Goal: Browse casually

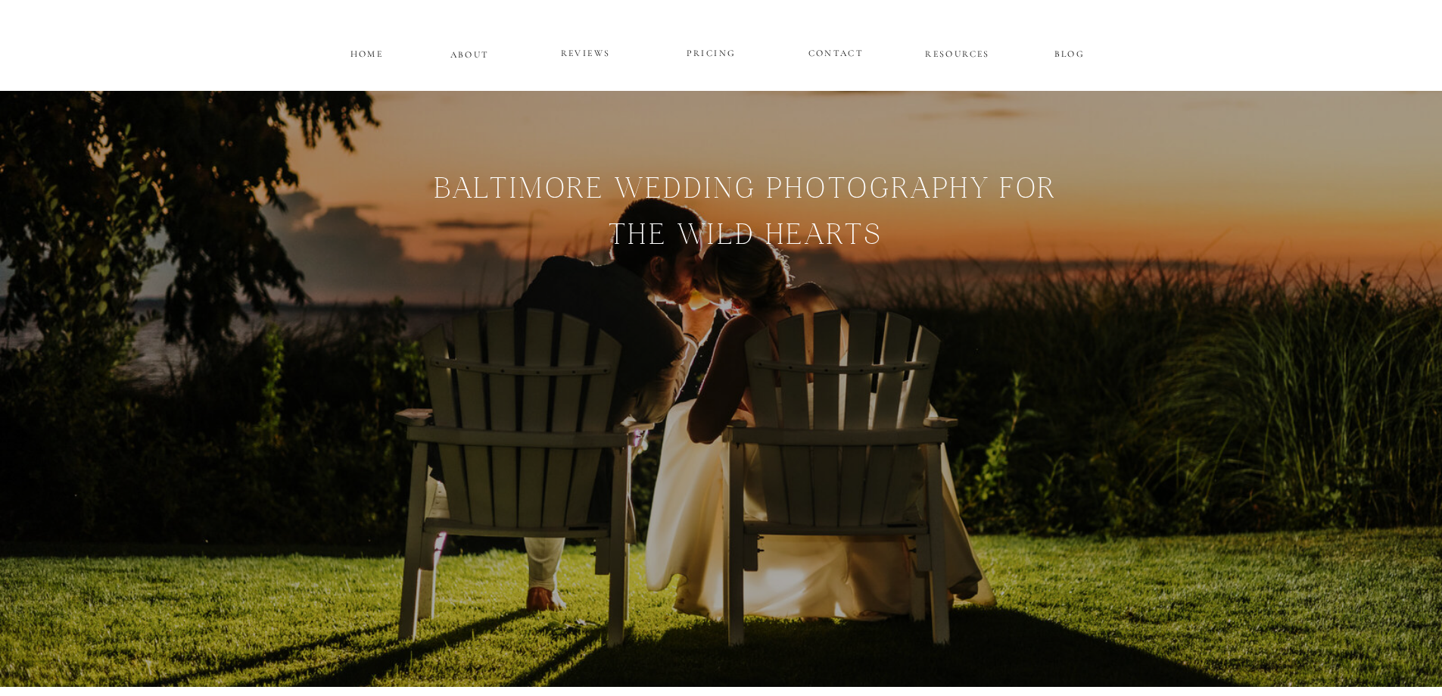
click at [714, 57] on p "PRICING" at bounding box center [711, 54] width 91 height 18
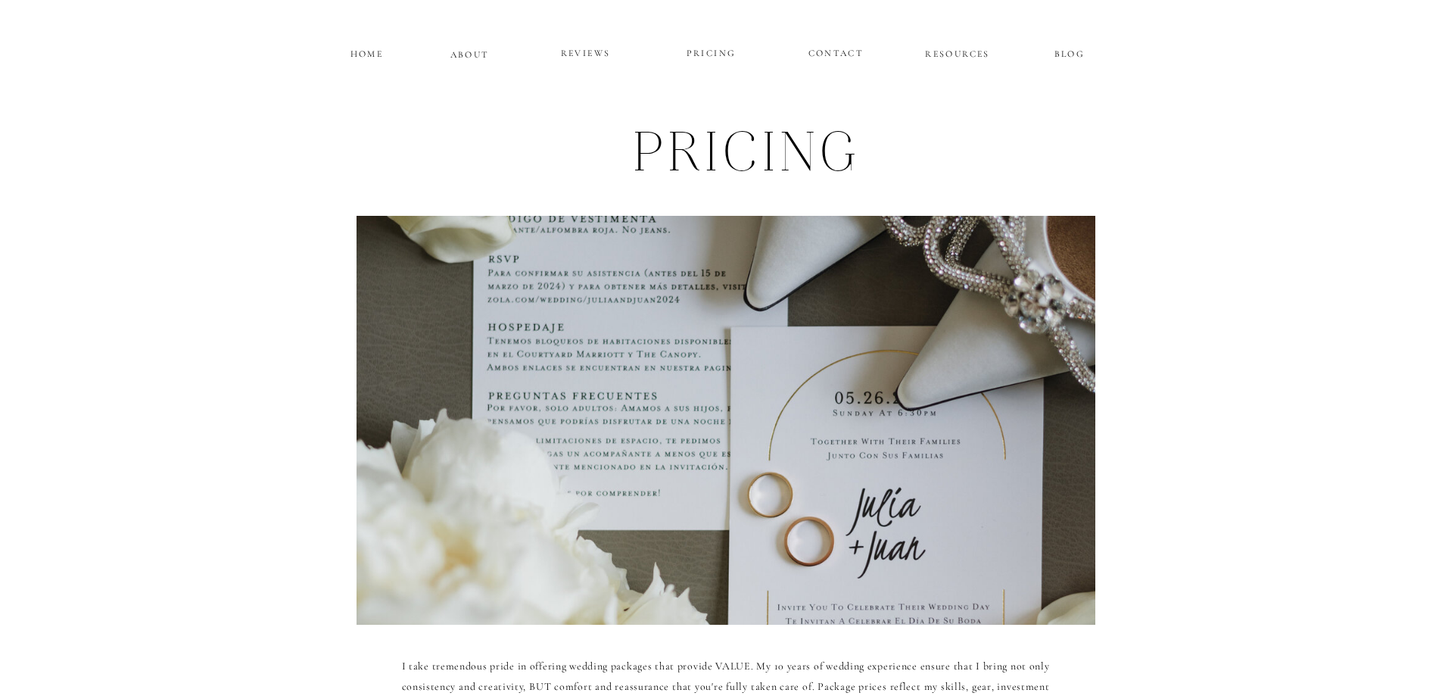
click at [474, 58] on p "ABOUT" at bounding box center [469, 52] width 39 height 13
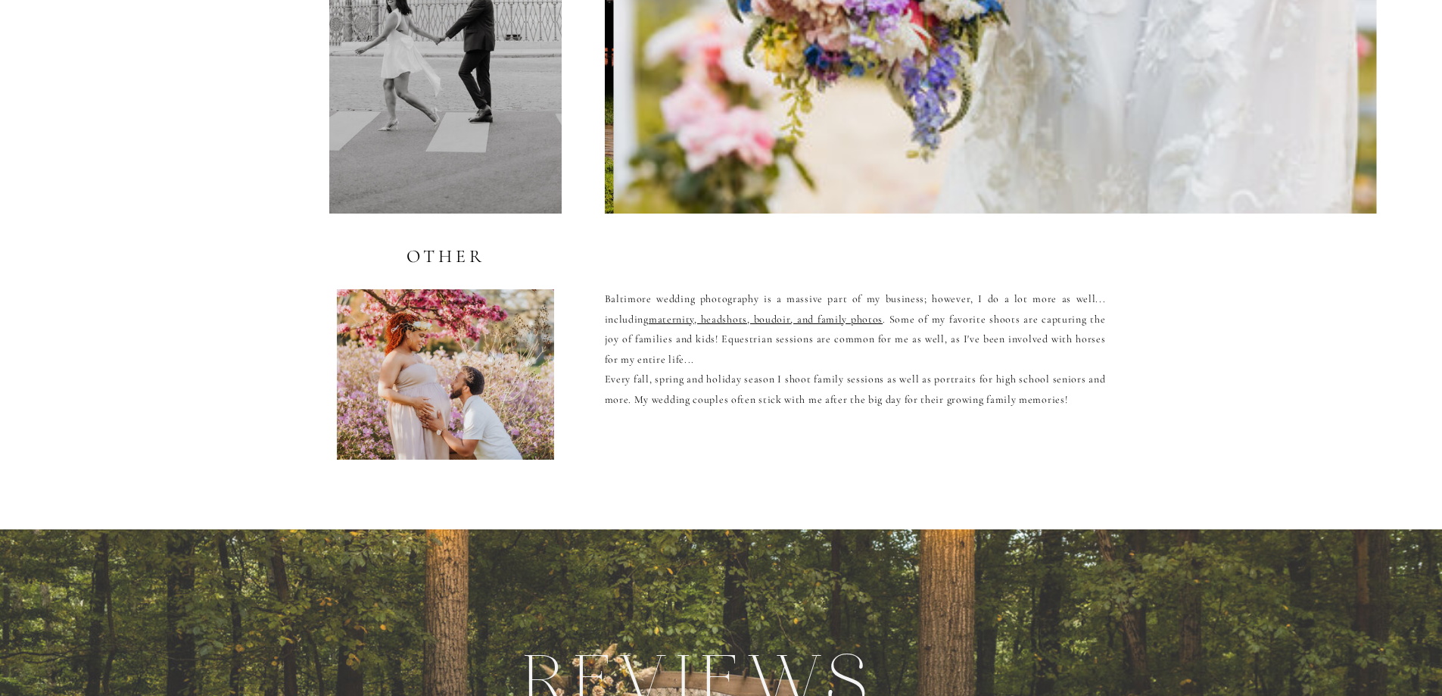
scroll to position [3163, 0]
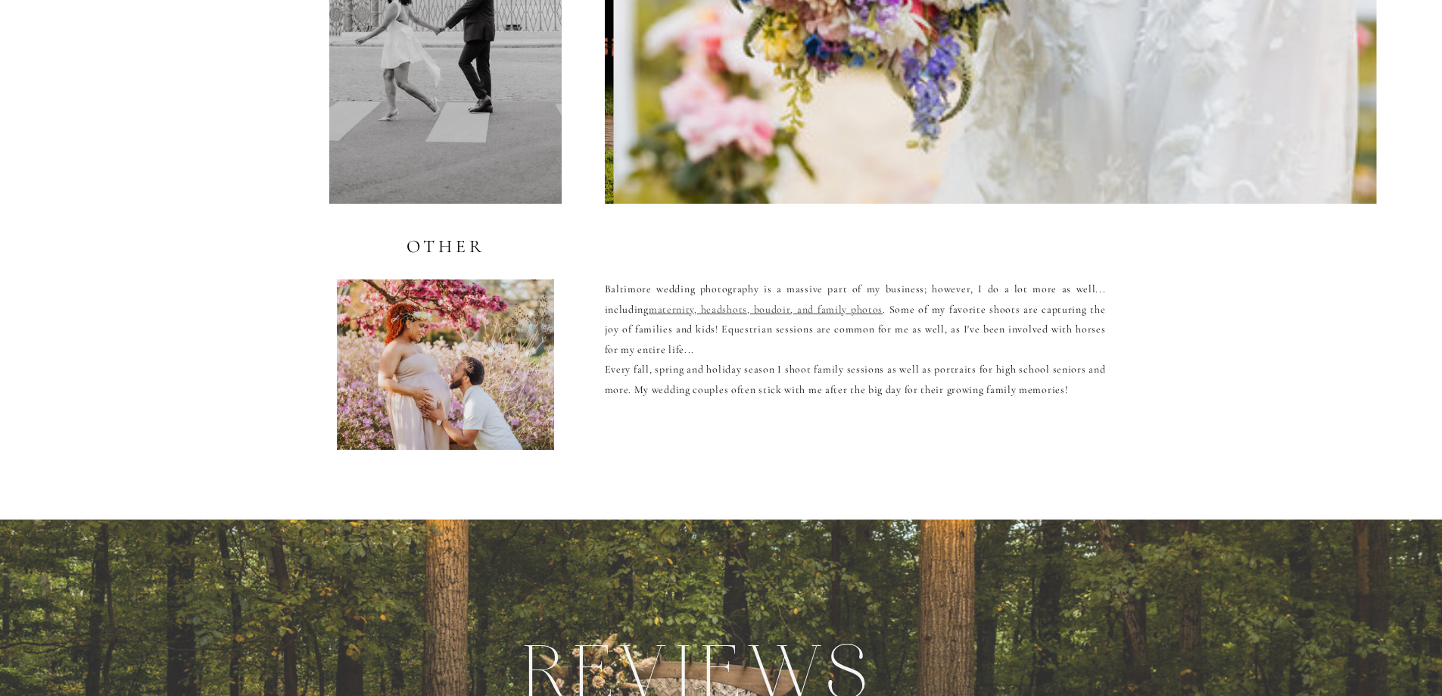
click at [743, 306] on link "maternity, headshots, boudoir, and family photos" at bounding box center [766, 309] width 234 height 13
click at [674, 311] on link "maternity, headshots, boudoir, and family photos" at bounding box center [766, 309] width 234 height 13
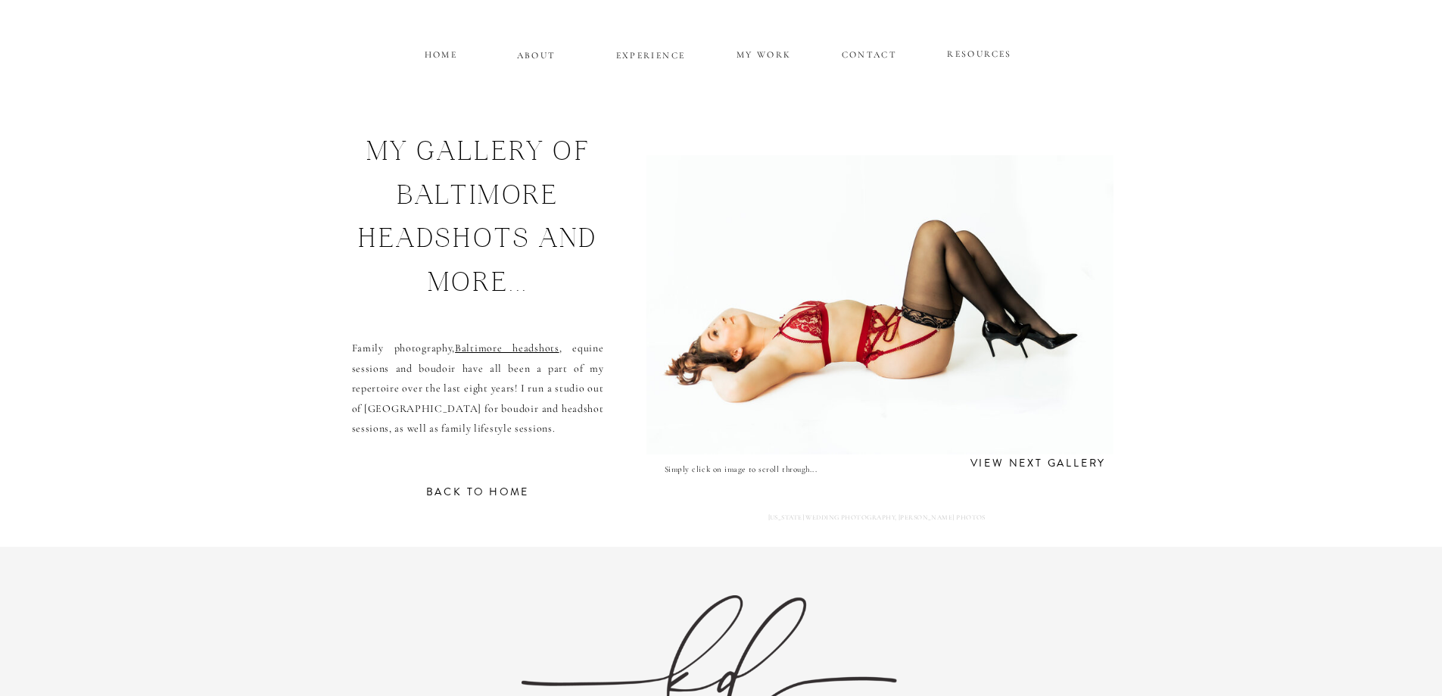
click at [1020, 463] on h3 "view next gallery" at bounding box center [1038, 461] width 150 height 14
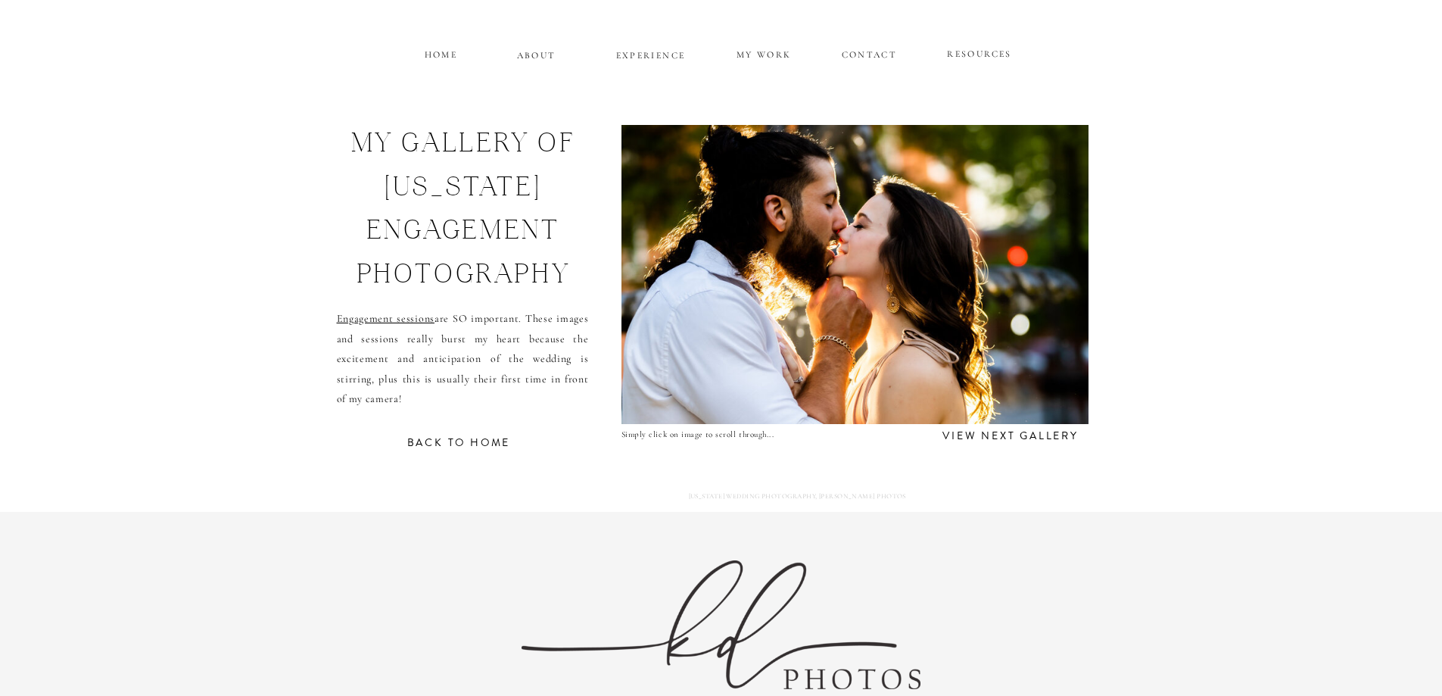
click at [833, 267] on img at bounding box center [854, 274] width 489 height 299
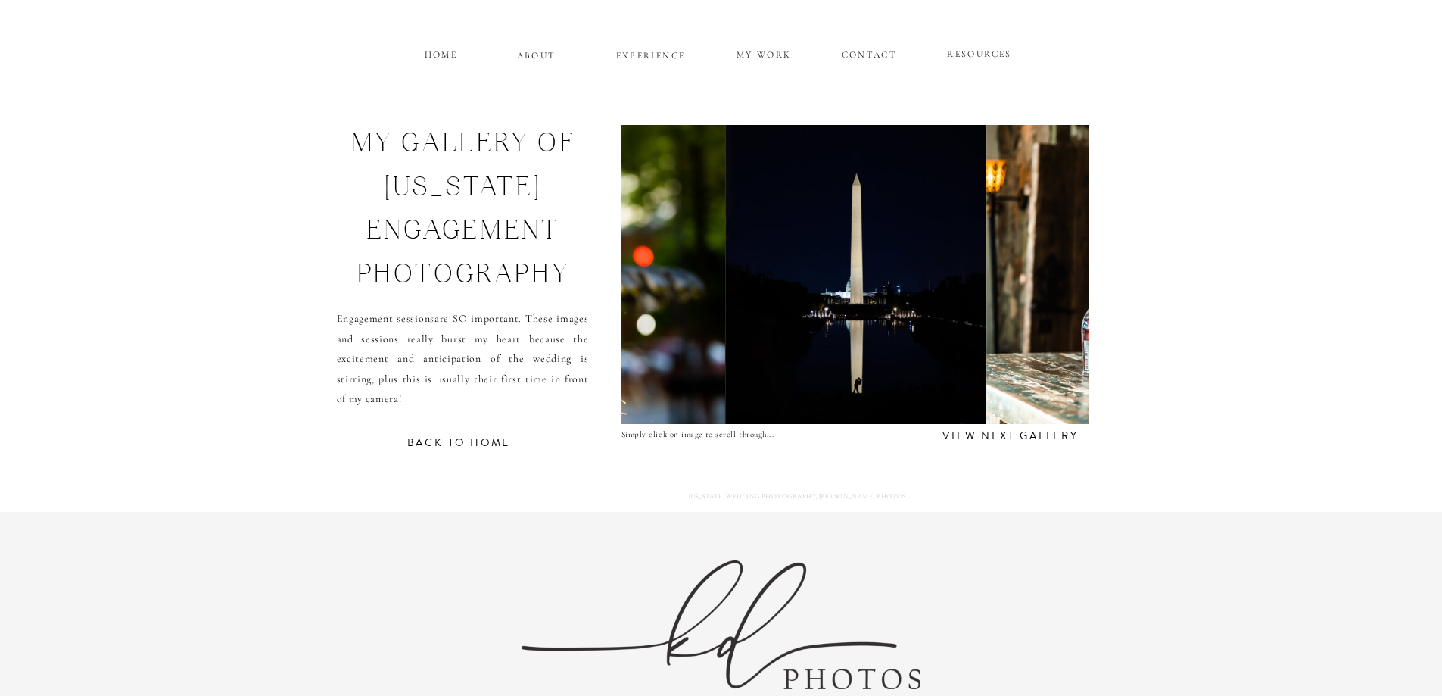
click at [833, 267] on img at bounding box center [855, 274] width 261 height 299
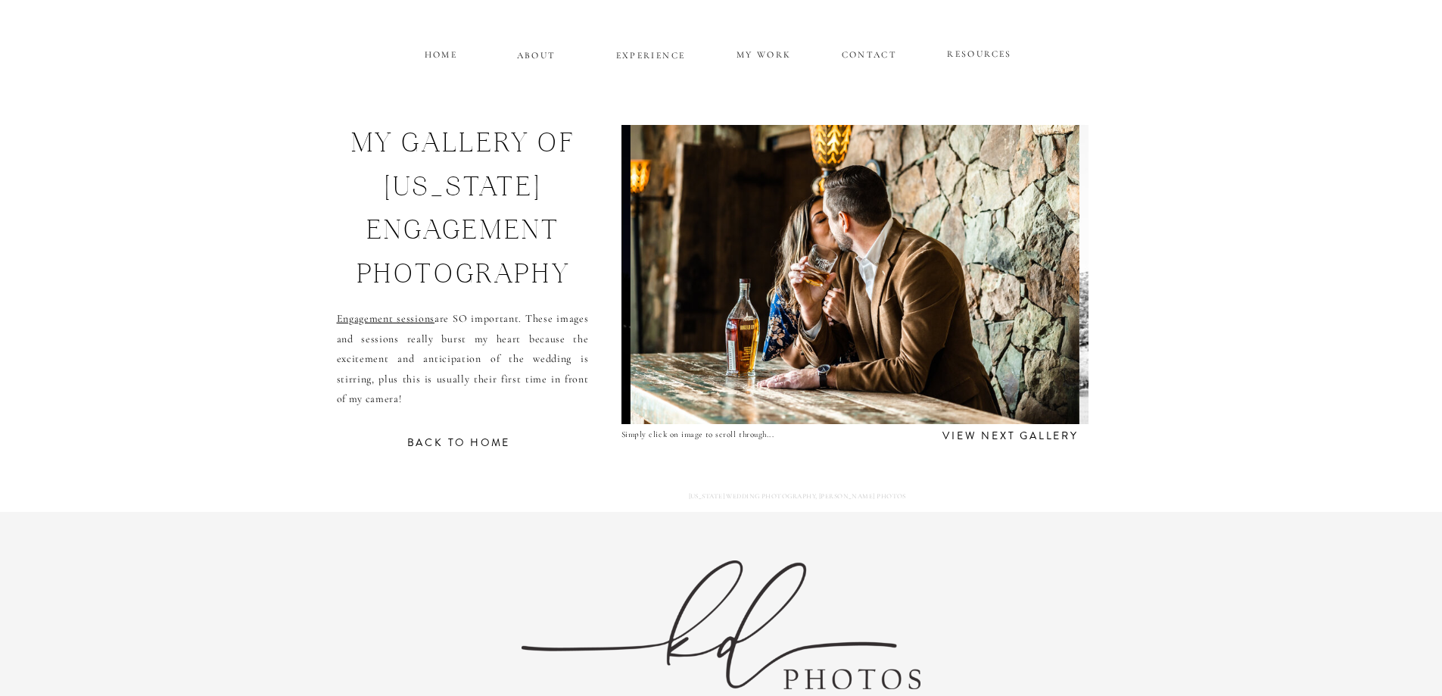
click at [833, 267] on img at bounding box center [854, 274] width 449 height 299
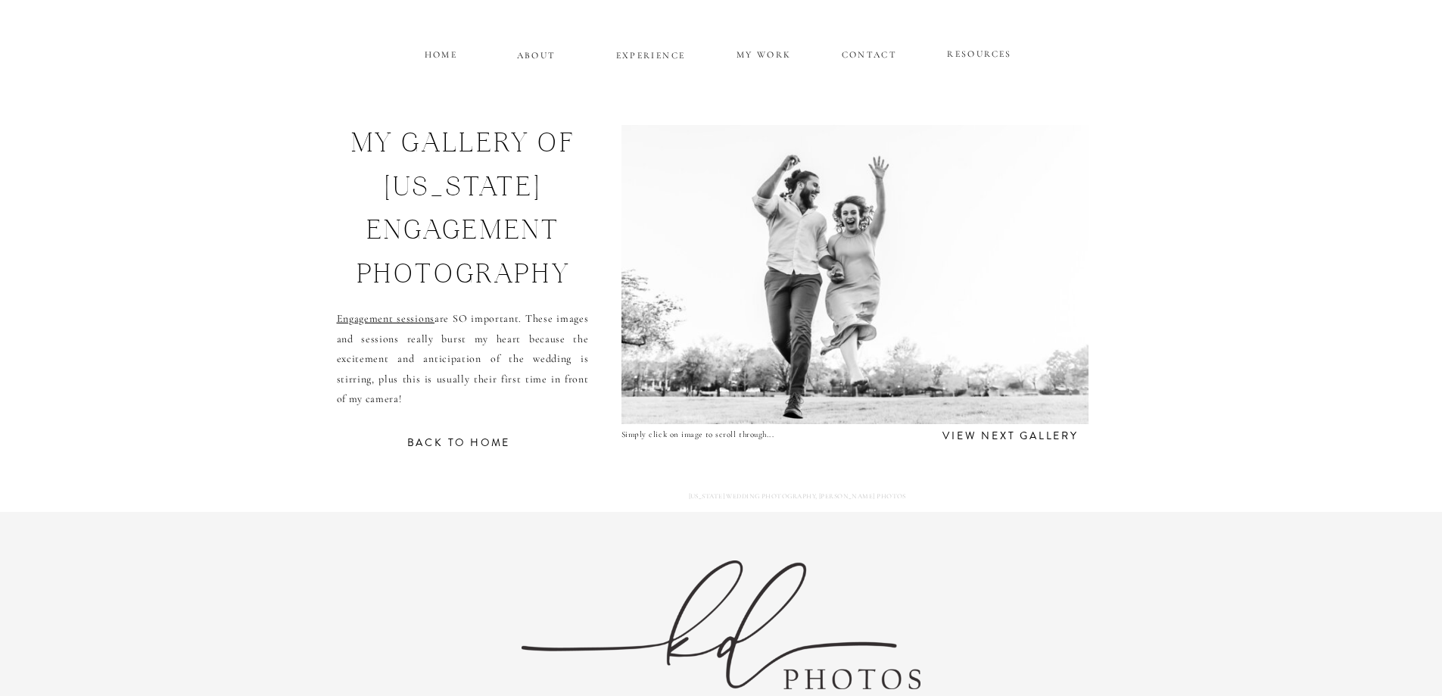
click at [833, 267] on img at bounding box center [855, 274] width 545 height 299
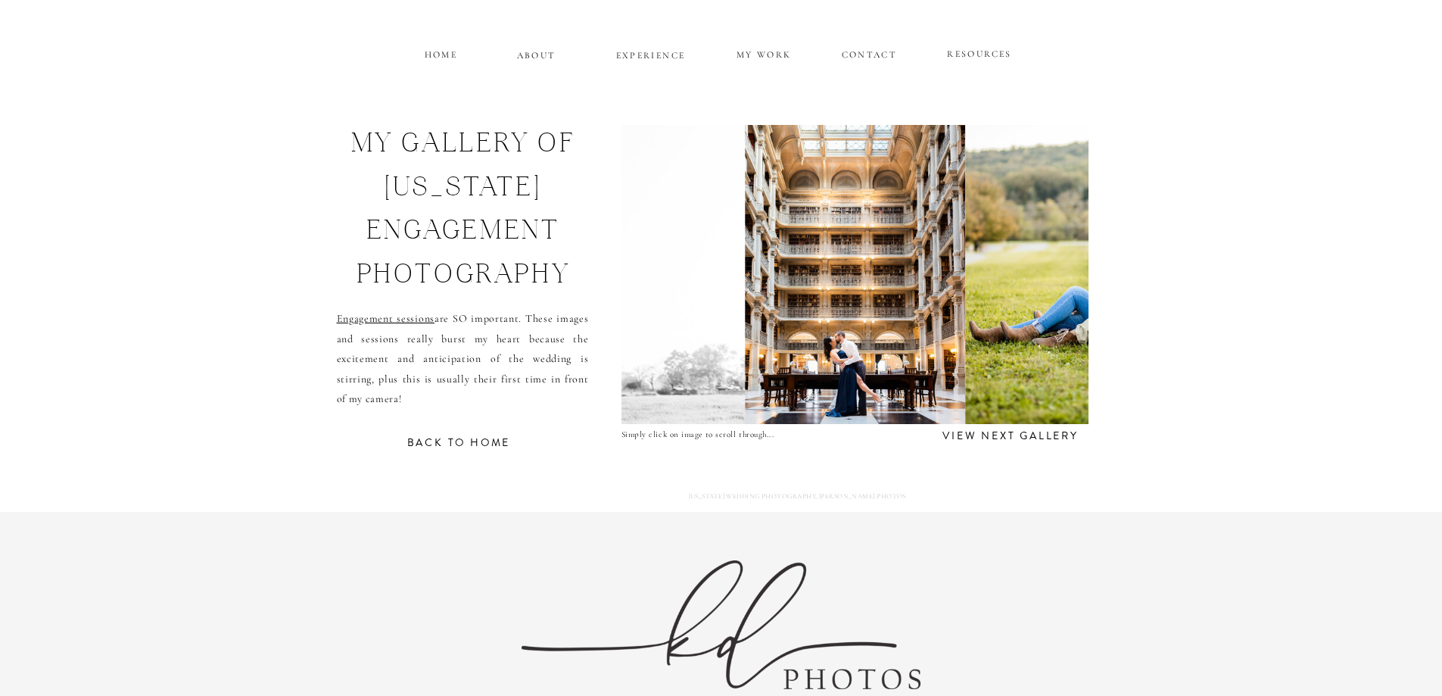
click at [833, 267] on img at bounding box center [855, 274] width 220 height 299
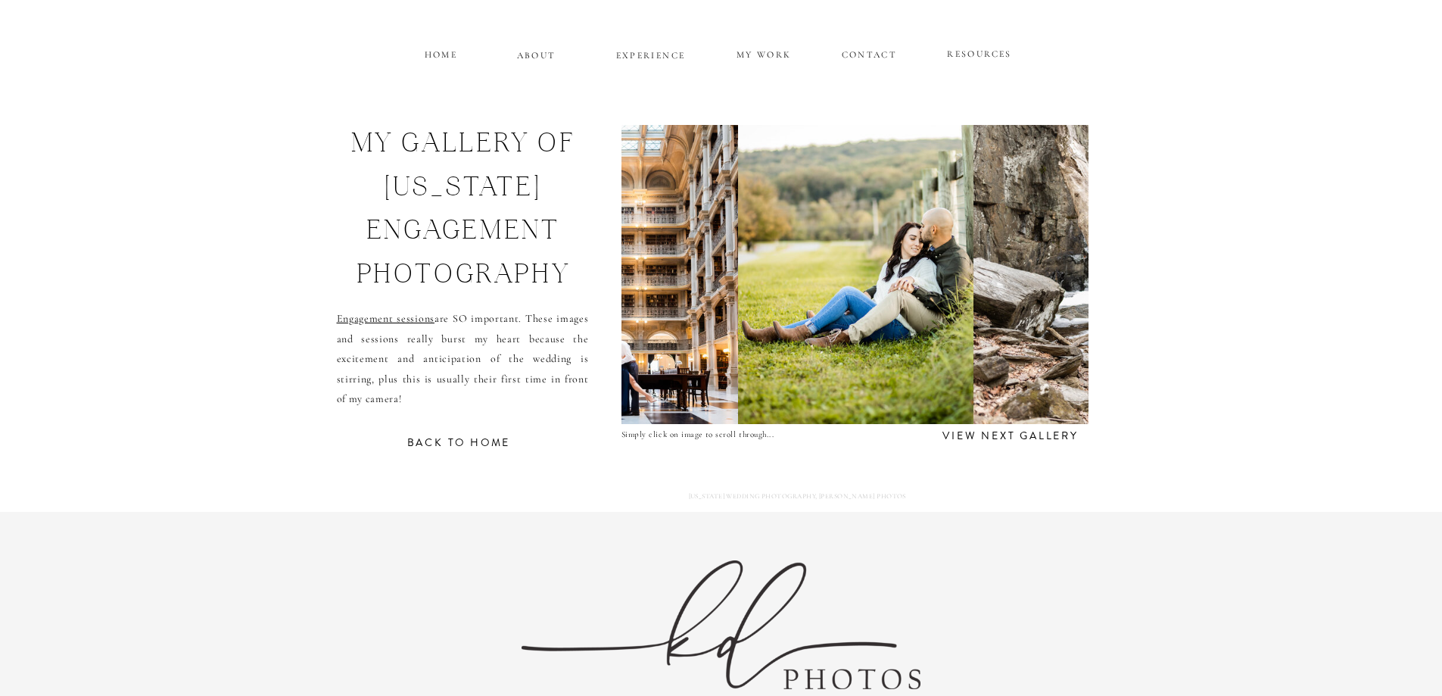
click at [833, 267] on img at bounding box center [855, 274] width 235 height 299
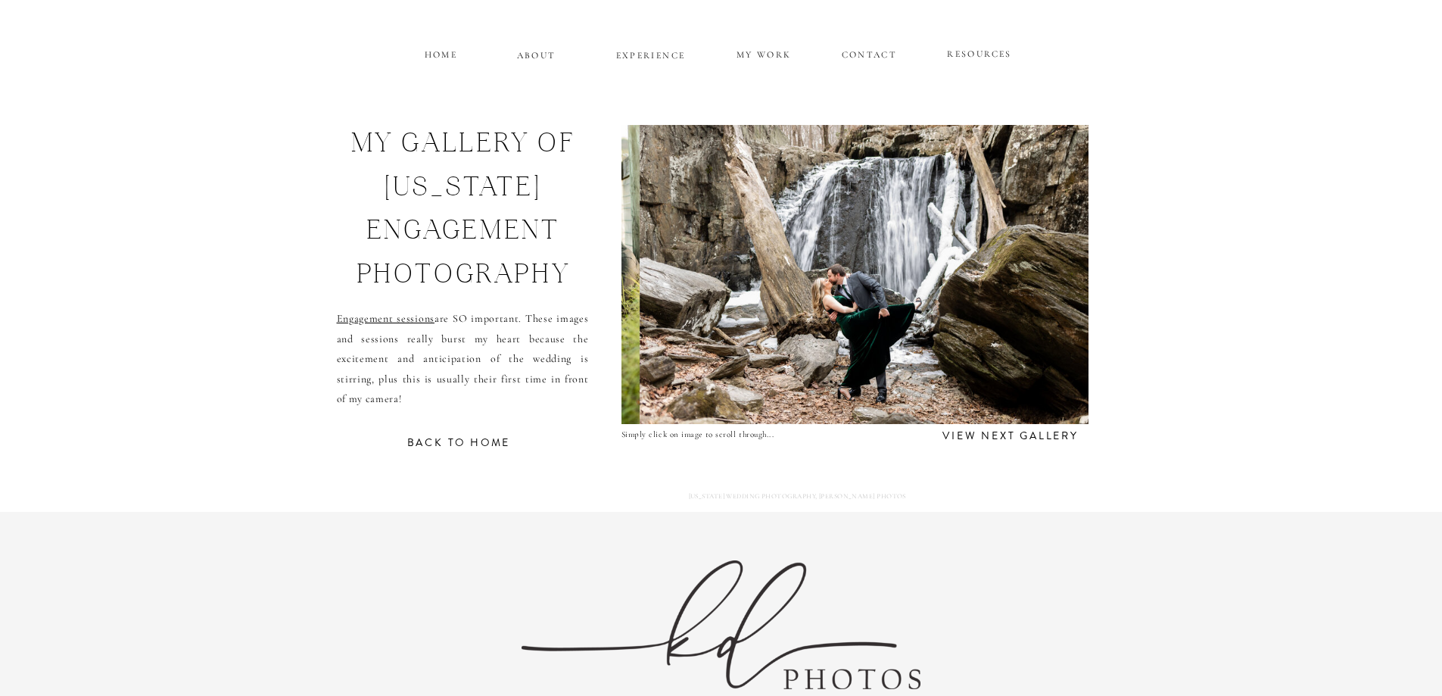
click at [833, 267] on img at bounding box center [863, 274] width 449 height 299
